Goal: Information Seeking & Learning: Learn about a topic

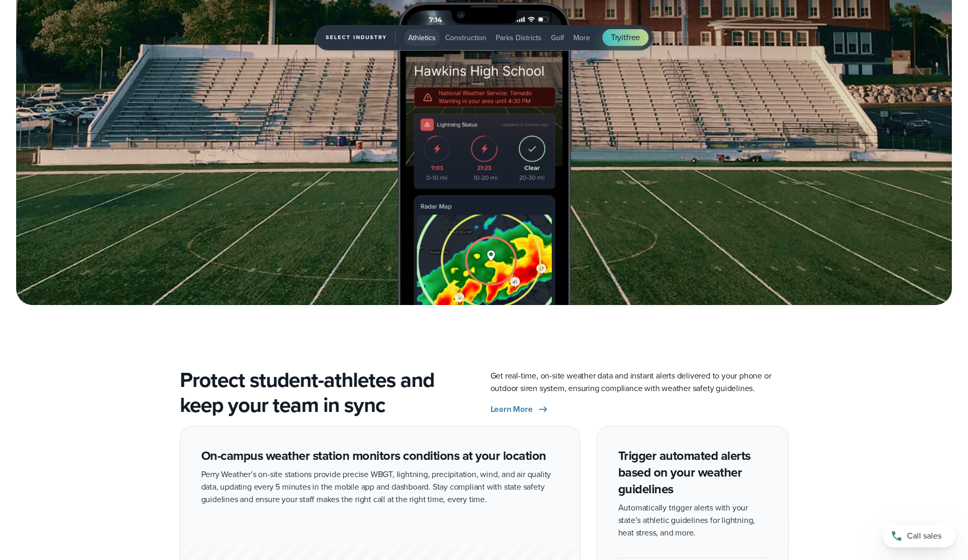
scroll to position [1721, 0]
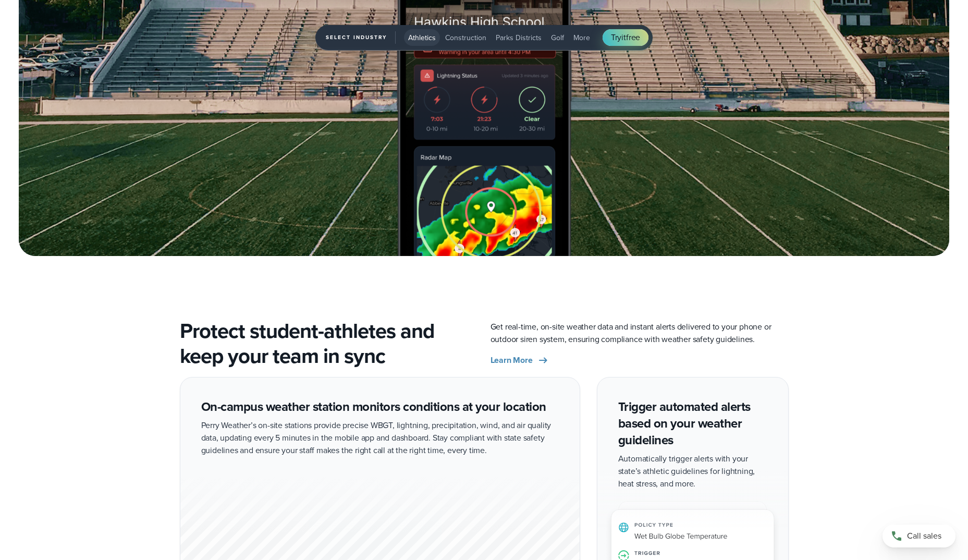
click at [579, 37] on span "More" at bounding box center [582, 37] width 17 height 11
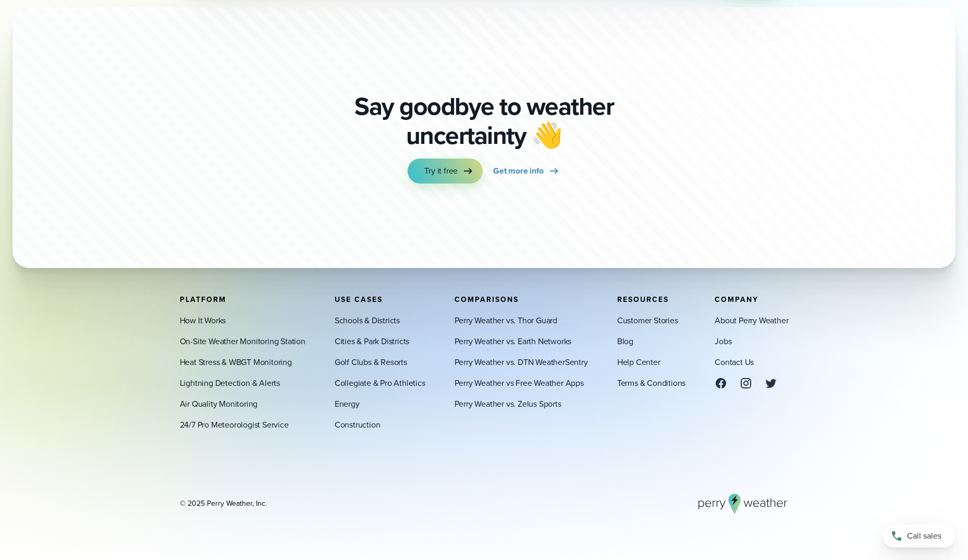
scroll to position [2675, 0]
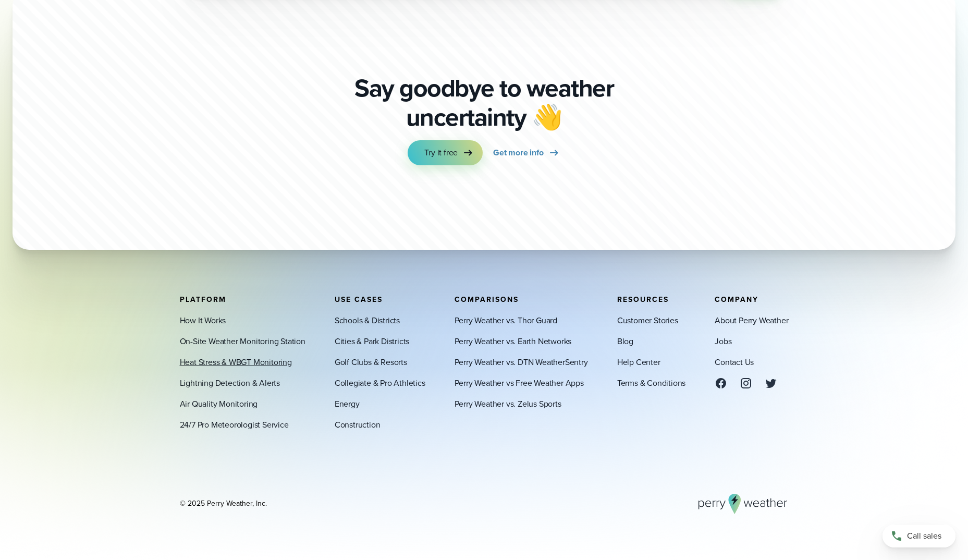
click at [245, 362] on link "Heat Stress & WBGT Monitoring" at bounding box center [236, 362] width 112 height 13
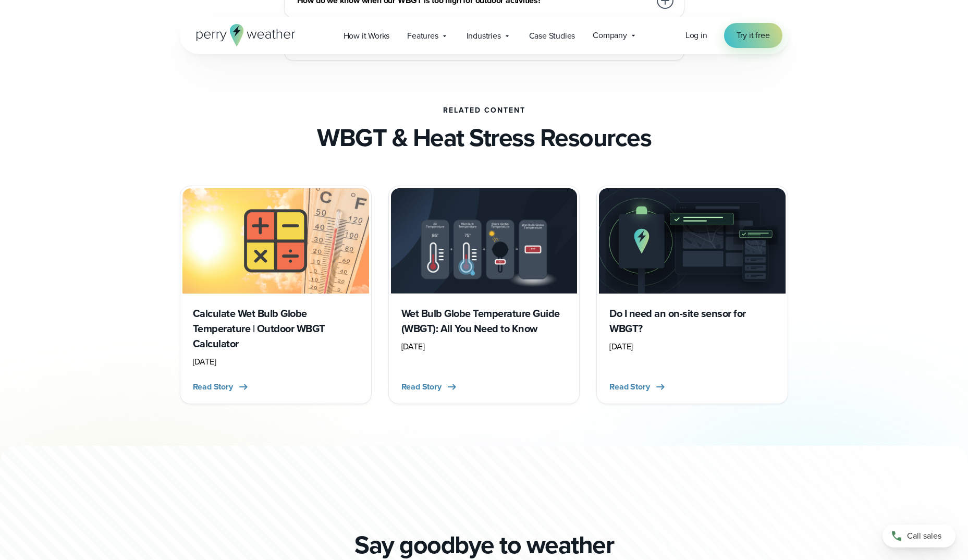
scroll to position [3227, 0]
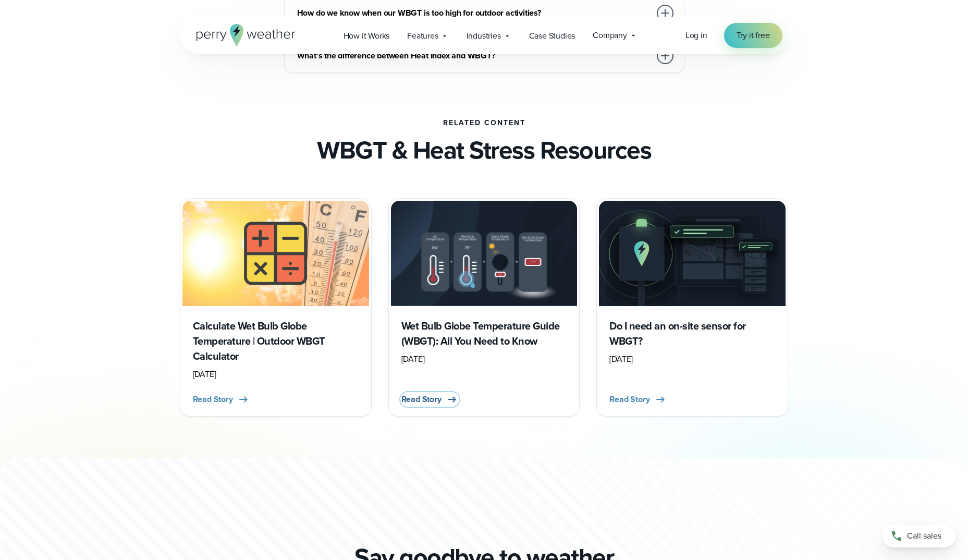
click at [443, 397] on button "Read Story" at bounding box center [430, 399] width 57 height 13
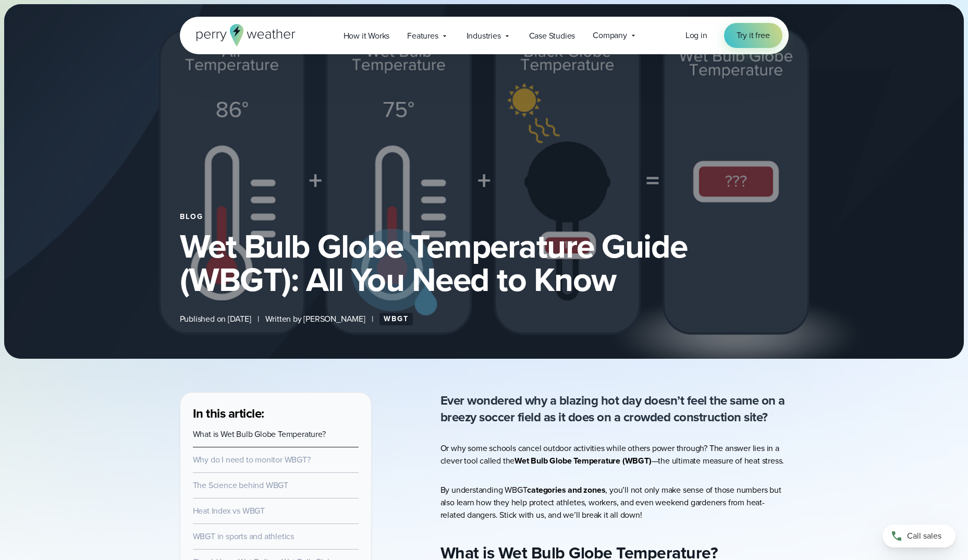
select select "***"
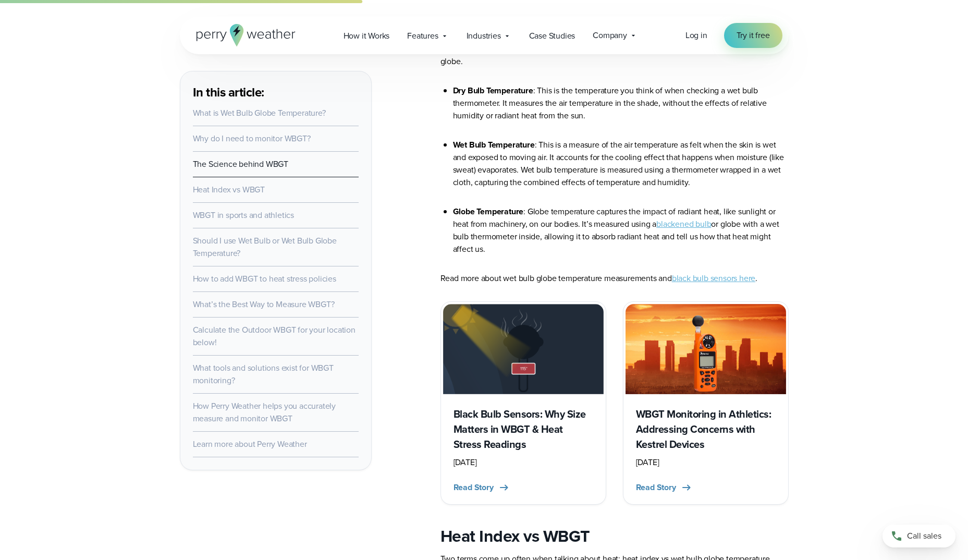
scroll to position [1512, 0]
